Goal: Transaction & Acquisition: Purchase product/service

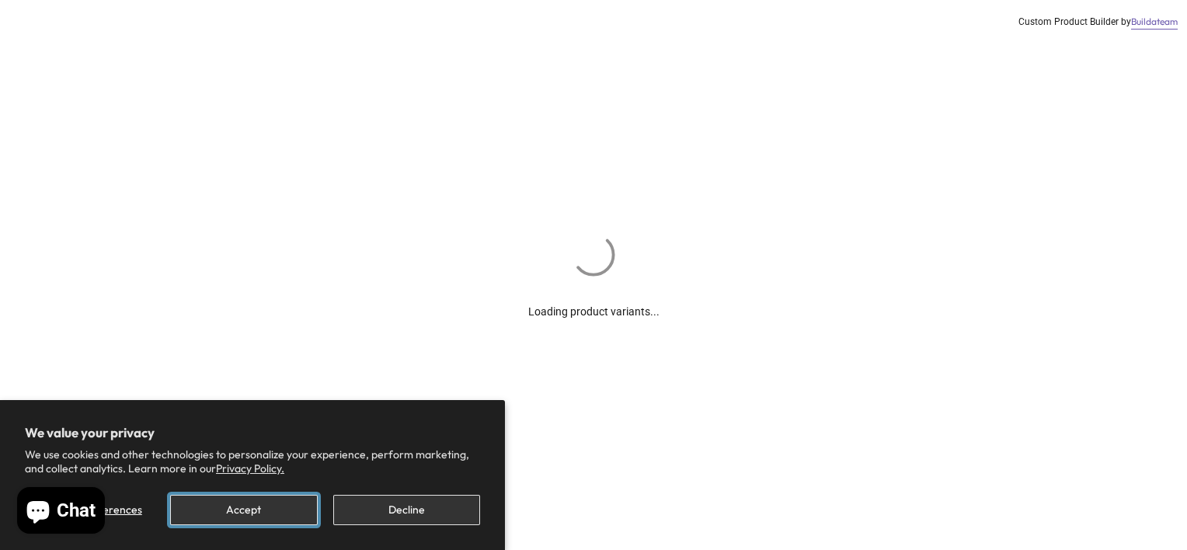
click at [245, 510] on button "Accept" at bounding box center [243, 510] width 147 height 30
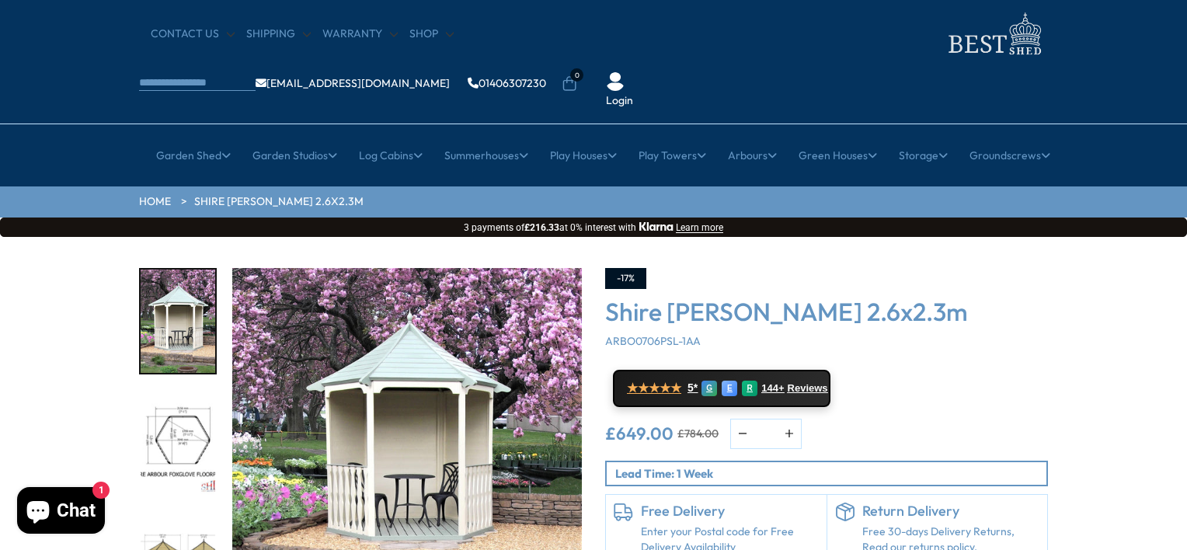
scroll to position [78, 0]
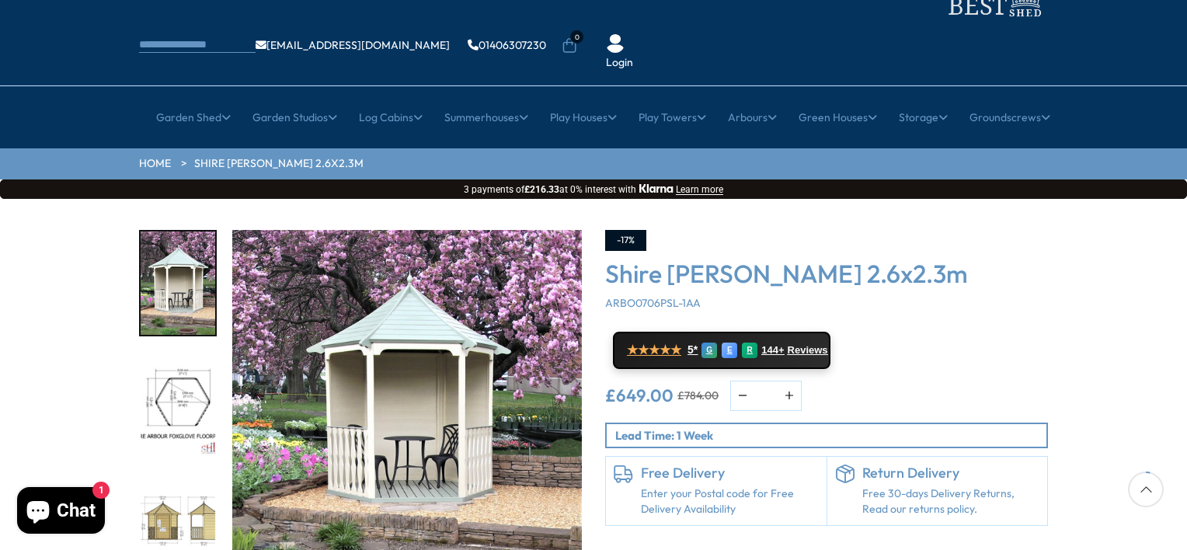
click at [182, 353] on img "2 / 8" at bounding box center [178, 404] width 75 height 103
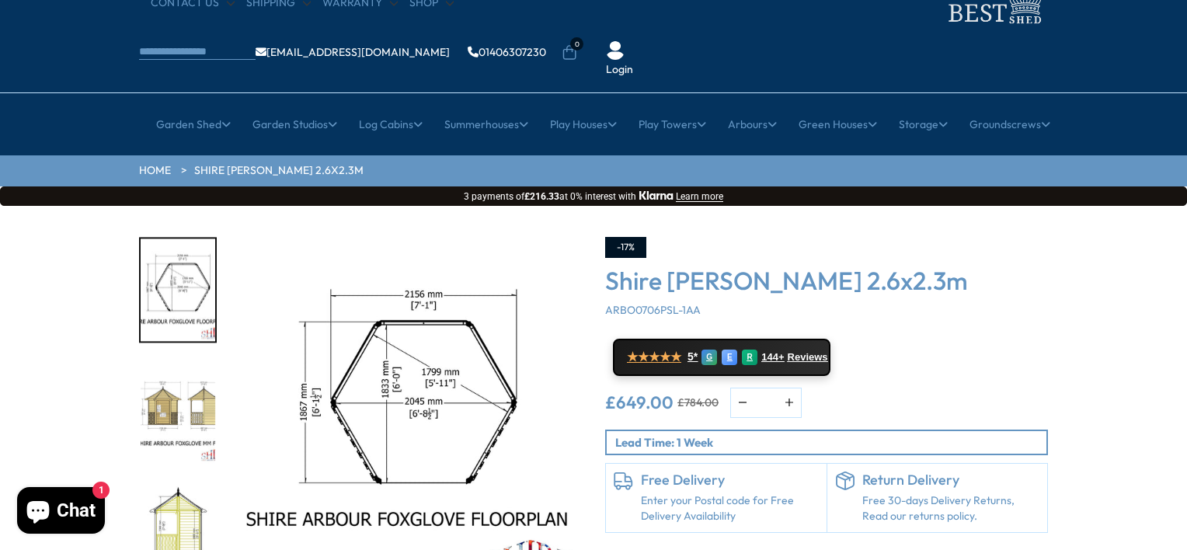
scroll to position [0, 0]
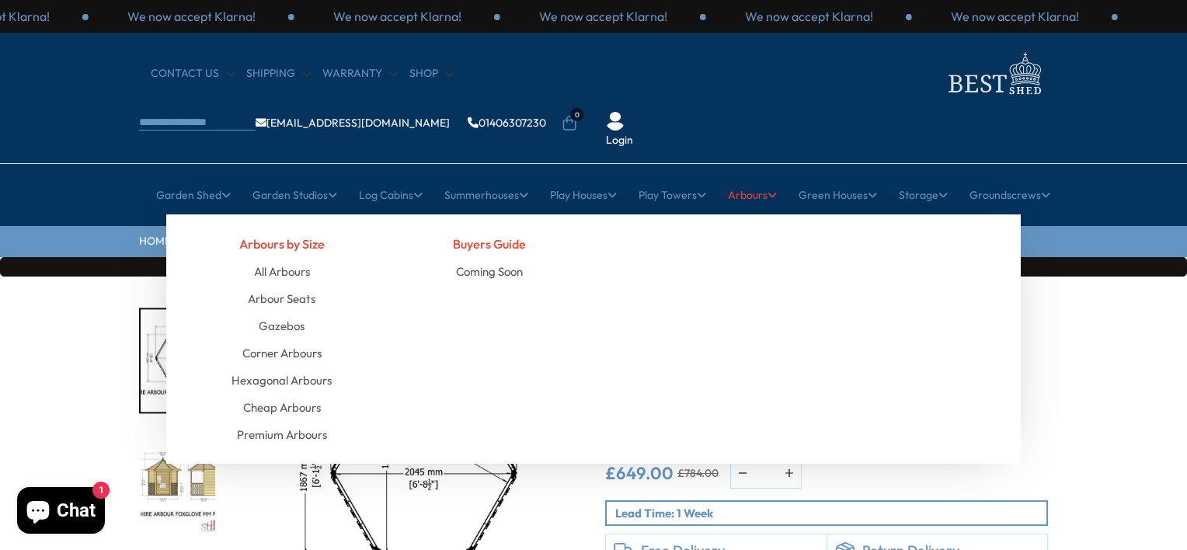
click at [749, 176] on link "Arbours" at bounding box center [752, 195] width 49 height 39
click at [268, 339] on link "Corner Arbours" at bounding box center [281, 352] width 79 height 27
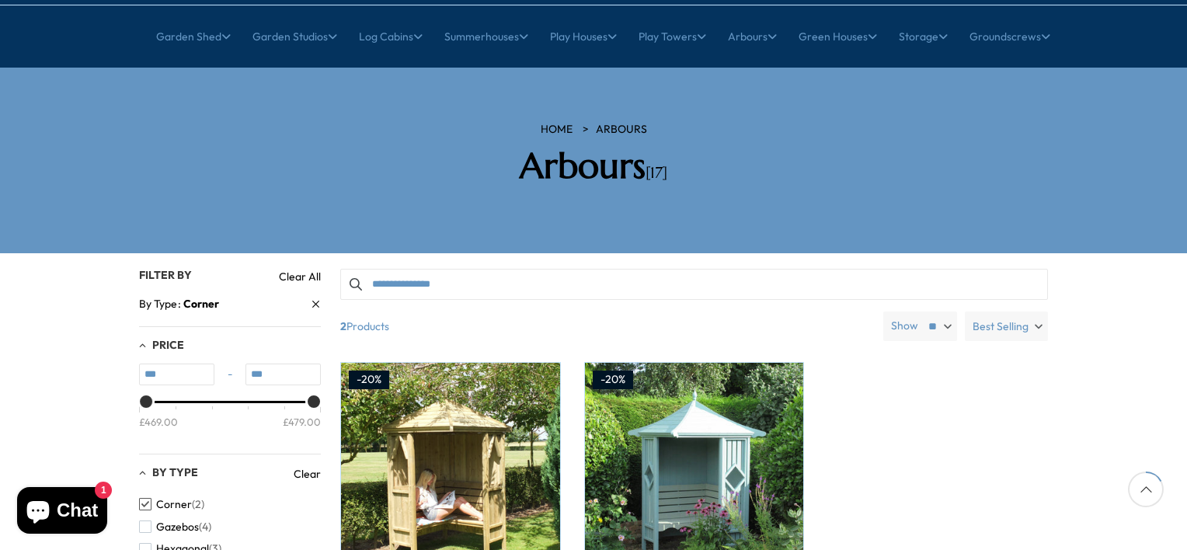
scroll to position [155, 0]
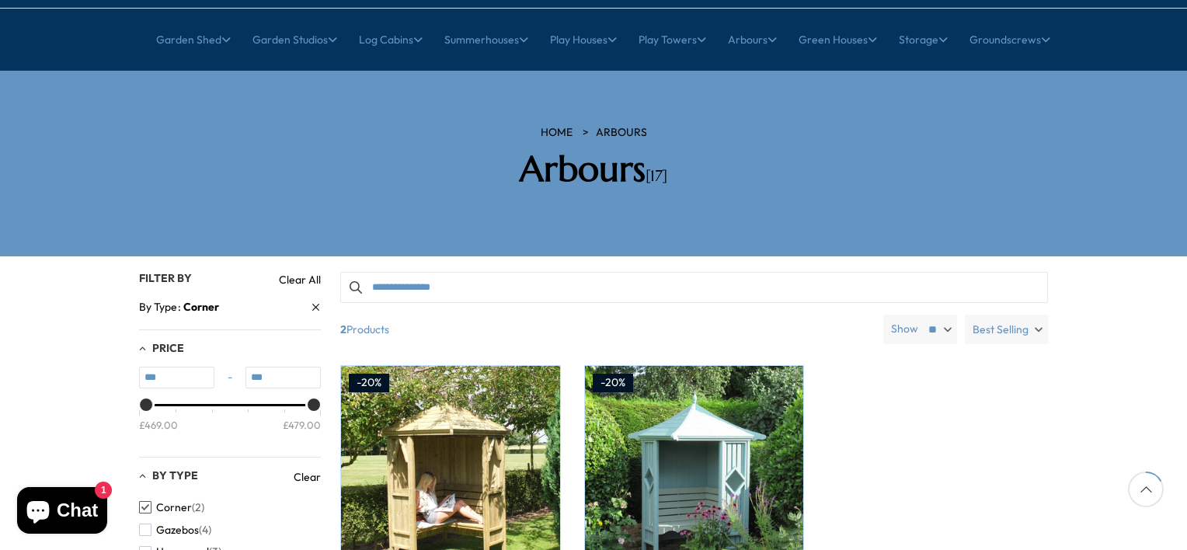
click at [948, 315] on select "** ** **" at bounding box center [938, 330] width 37 height 30
click at [921, 315] on select "** ** **" at bounding box center [938, 330] width 37 height 30
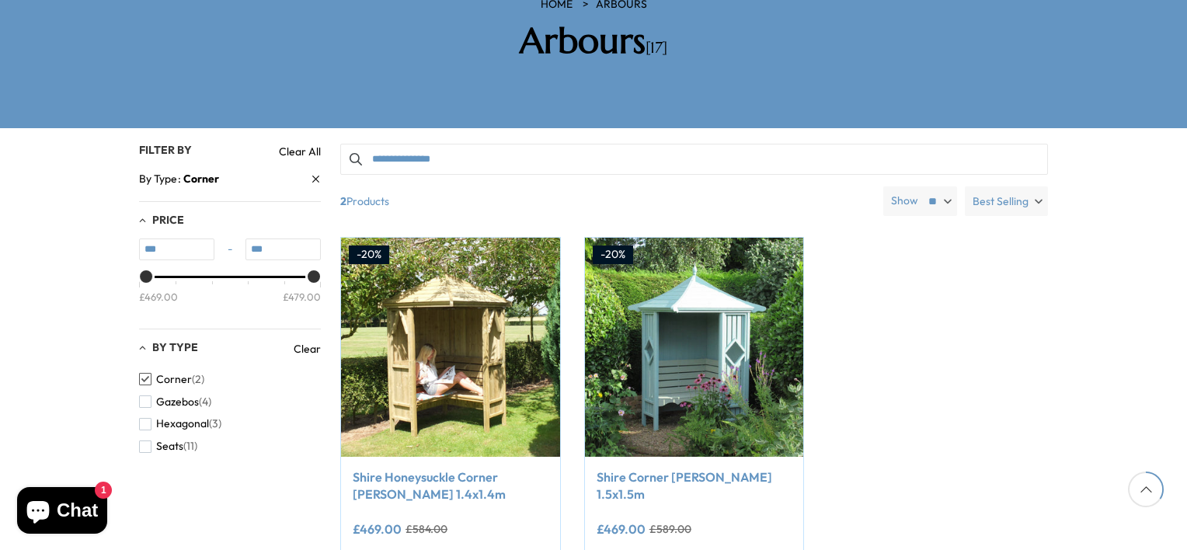
scroll to position [311, 0]
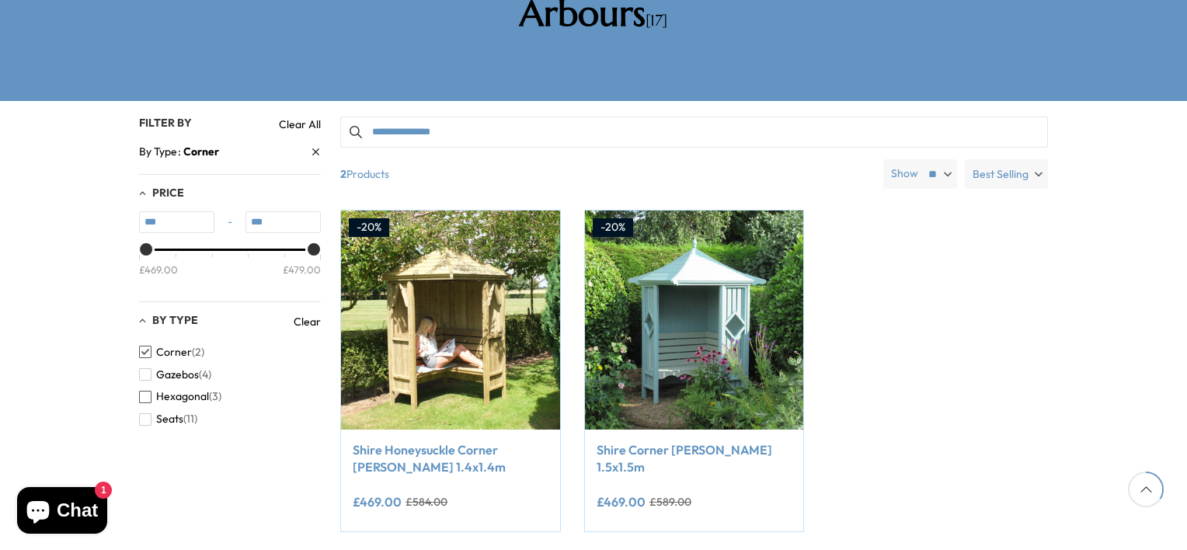
click at [144, 391] on span "button" at bounding box center [145, 397] width 12 height 12
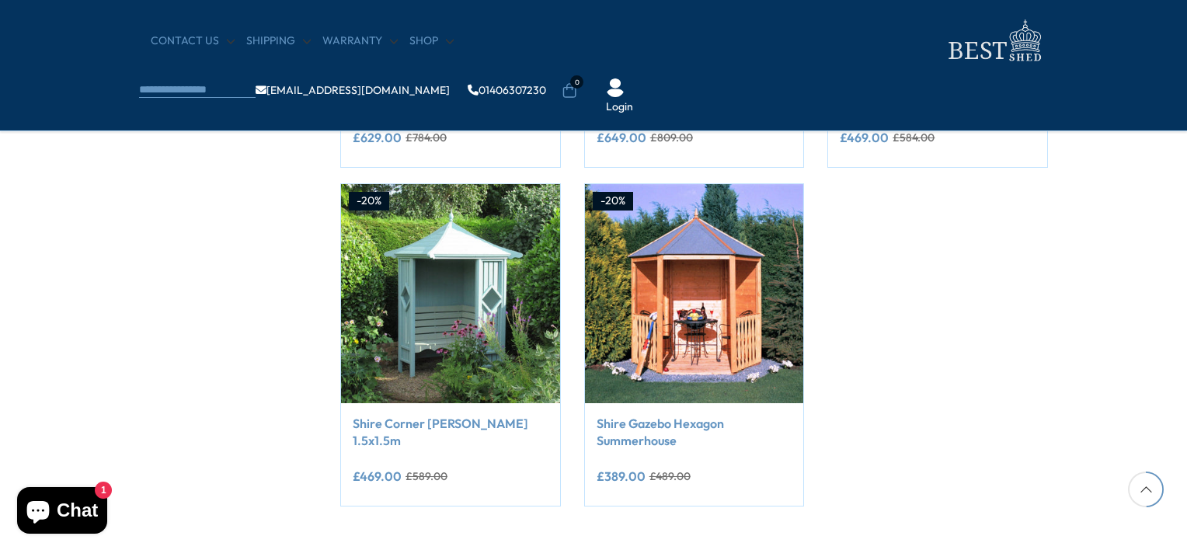
scroll to position [621, 0]
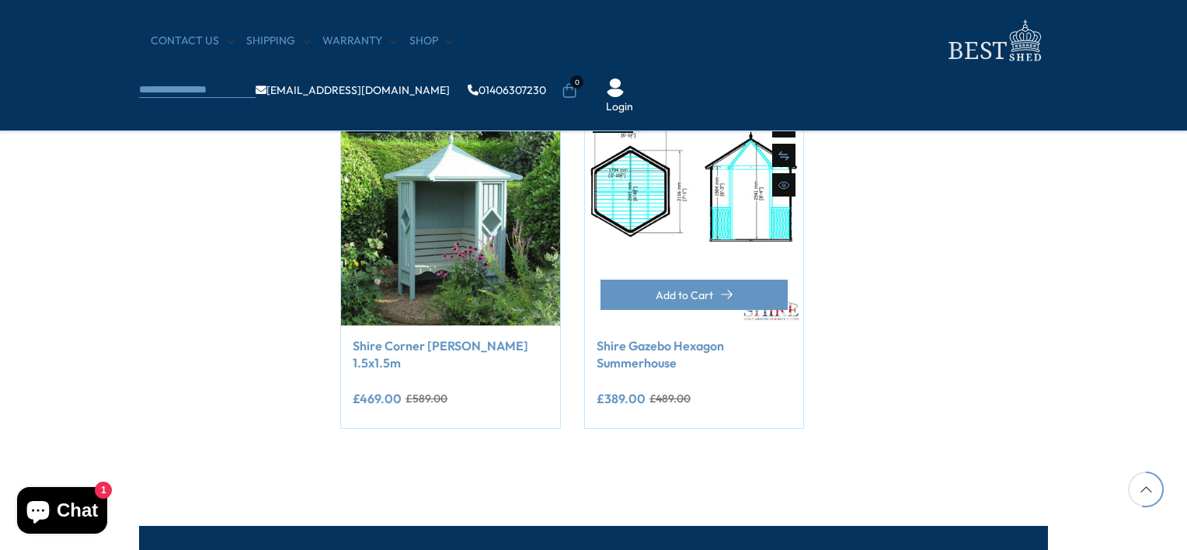
click at [639, 192] on img at bounding box center [694, 215] width 219 height 219
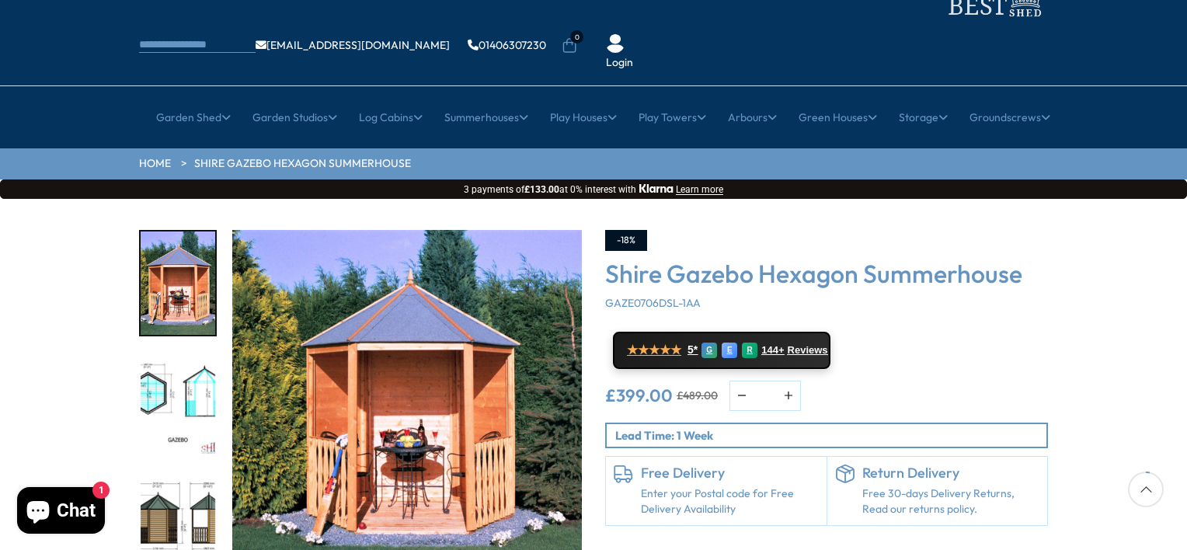
scroll to position [155, 0]
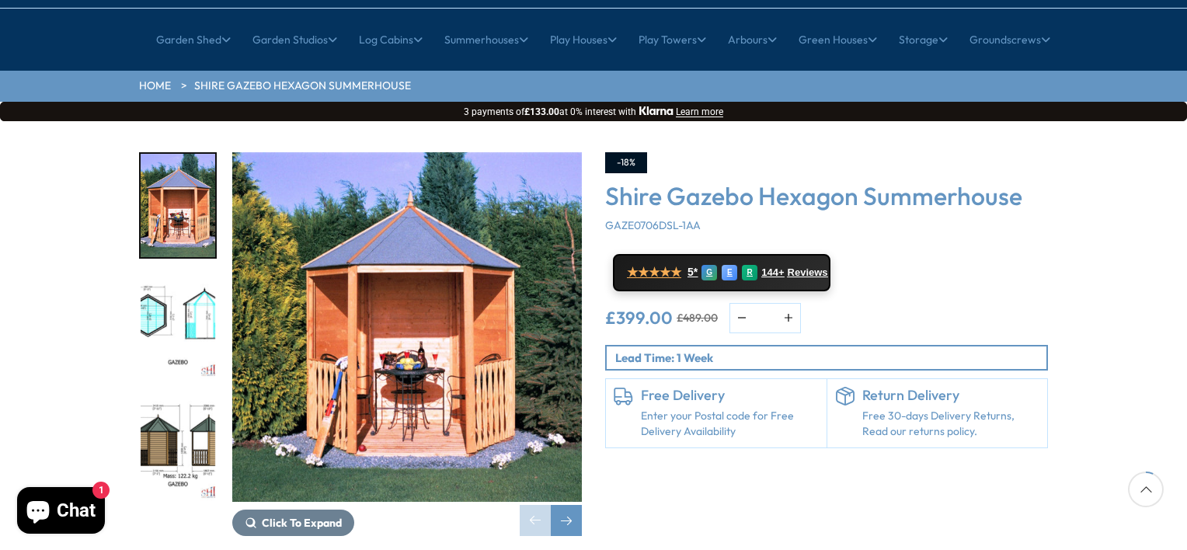
click at [164, 397] on img "3 / 8" at bounding box center [178, 448] width 75 height 103
